Goal: Task Accomplishment & Management: Manage account settings

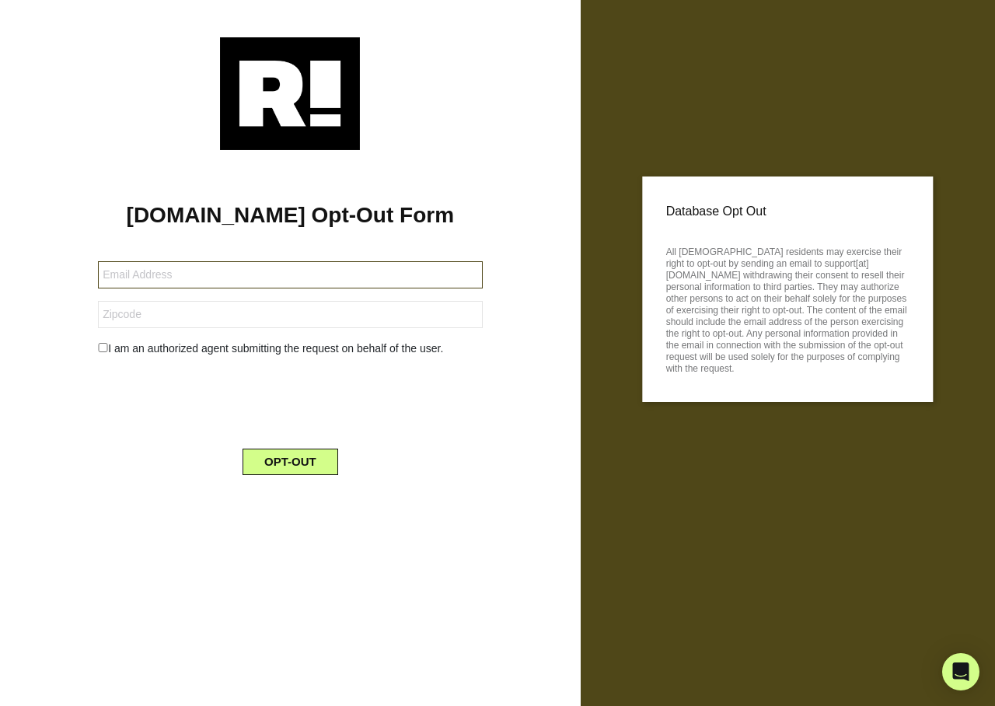
type input "[EMAIL_ADDRESS][DOMAIN_NAME]"
type input "85378"
type input "[EMAIL_ADDRESS][DOMAIN_NAME]"
type input "85378"
